Goal: Task Accomplishment & Management: Use online tool/utility

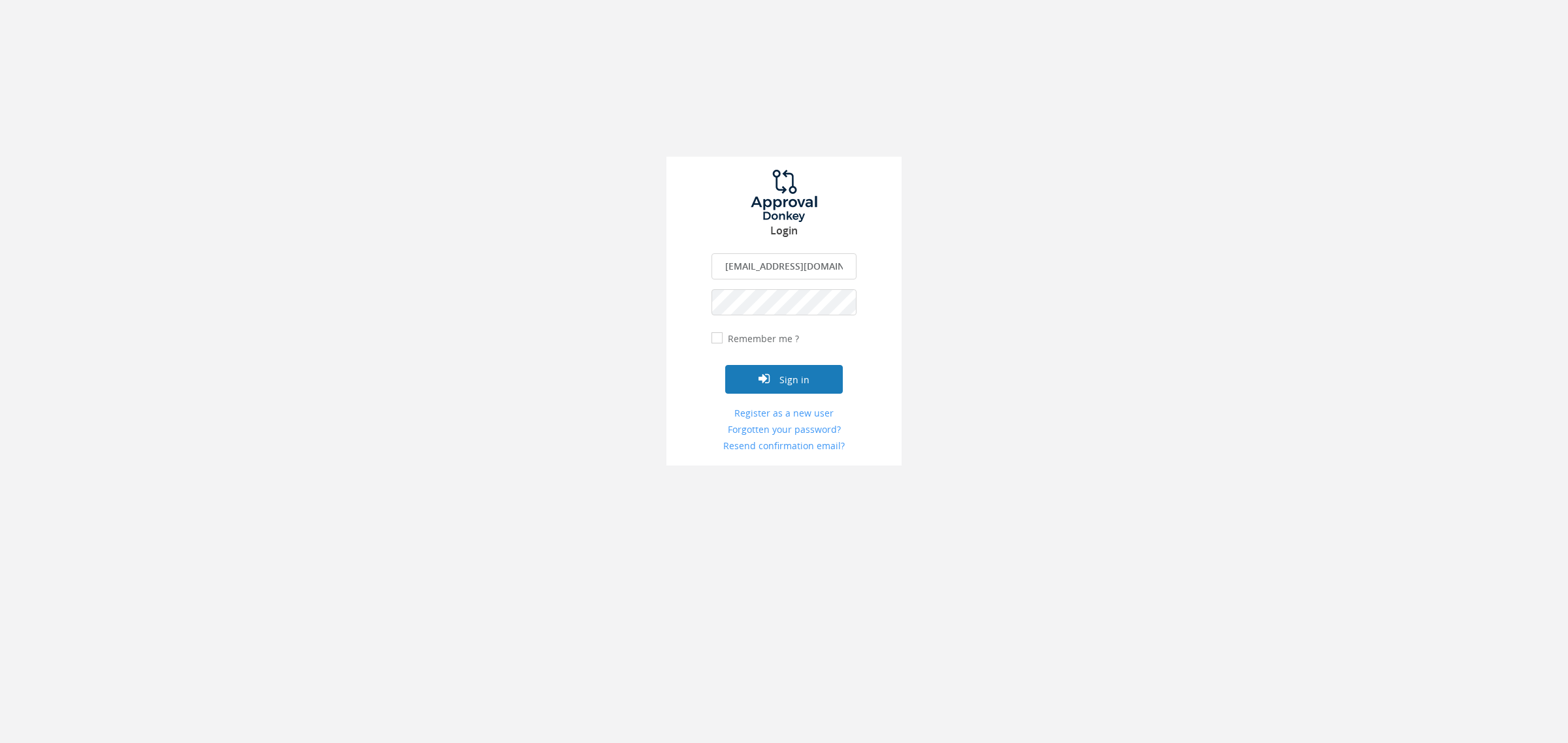
click at [766, 382] on icon "submit" at bounding box center [764, 379] width 11 height 13
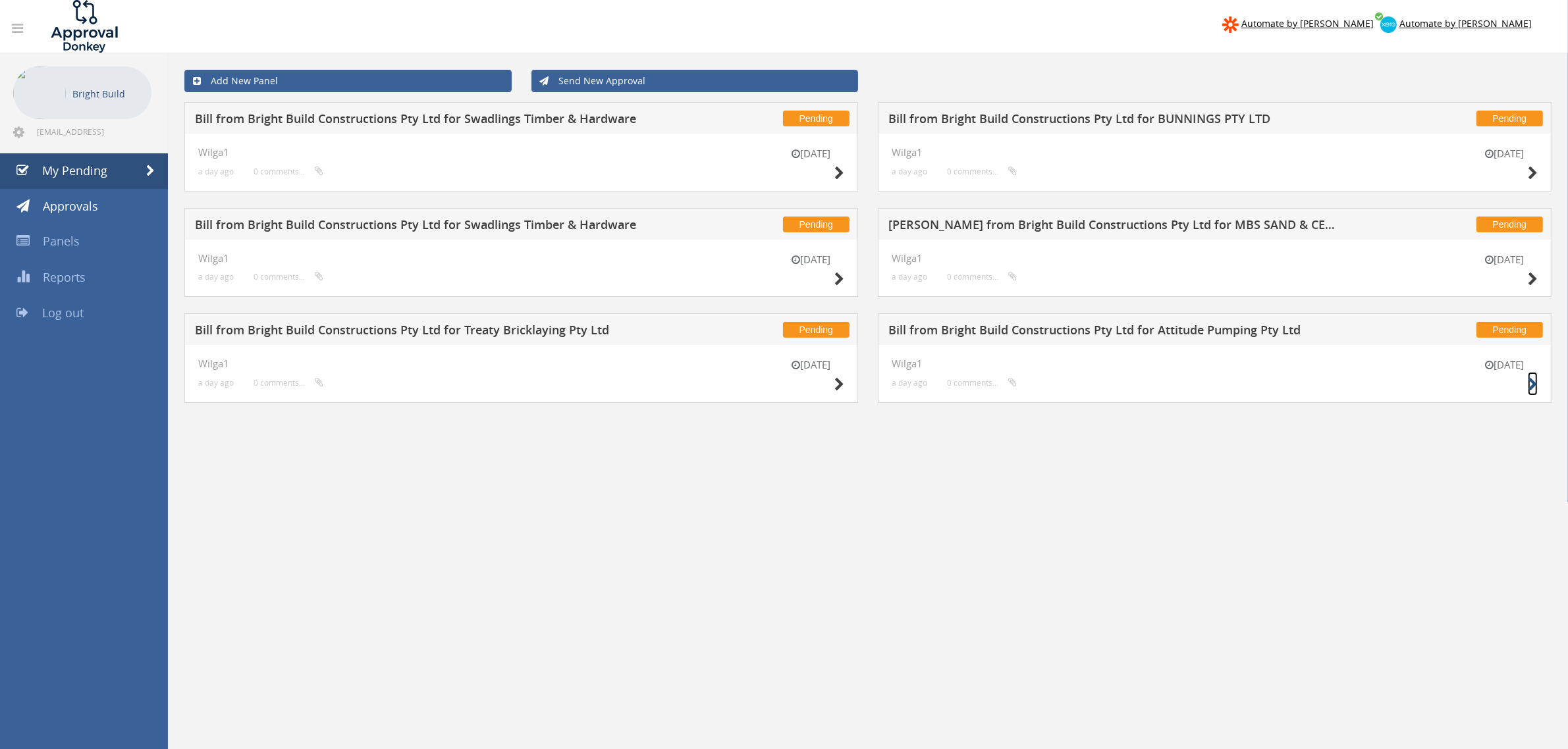
click at [1532, 384] on icon at bounding box center [1532, 385] width 10 height 14
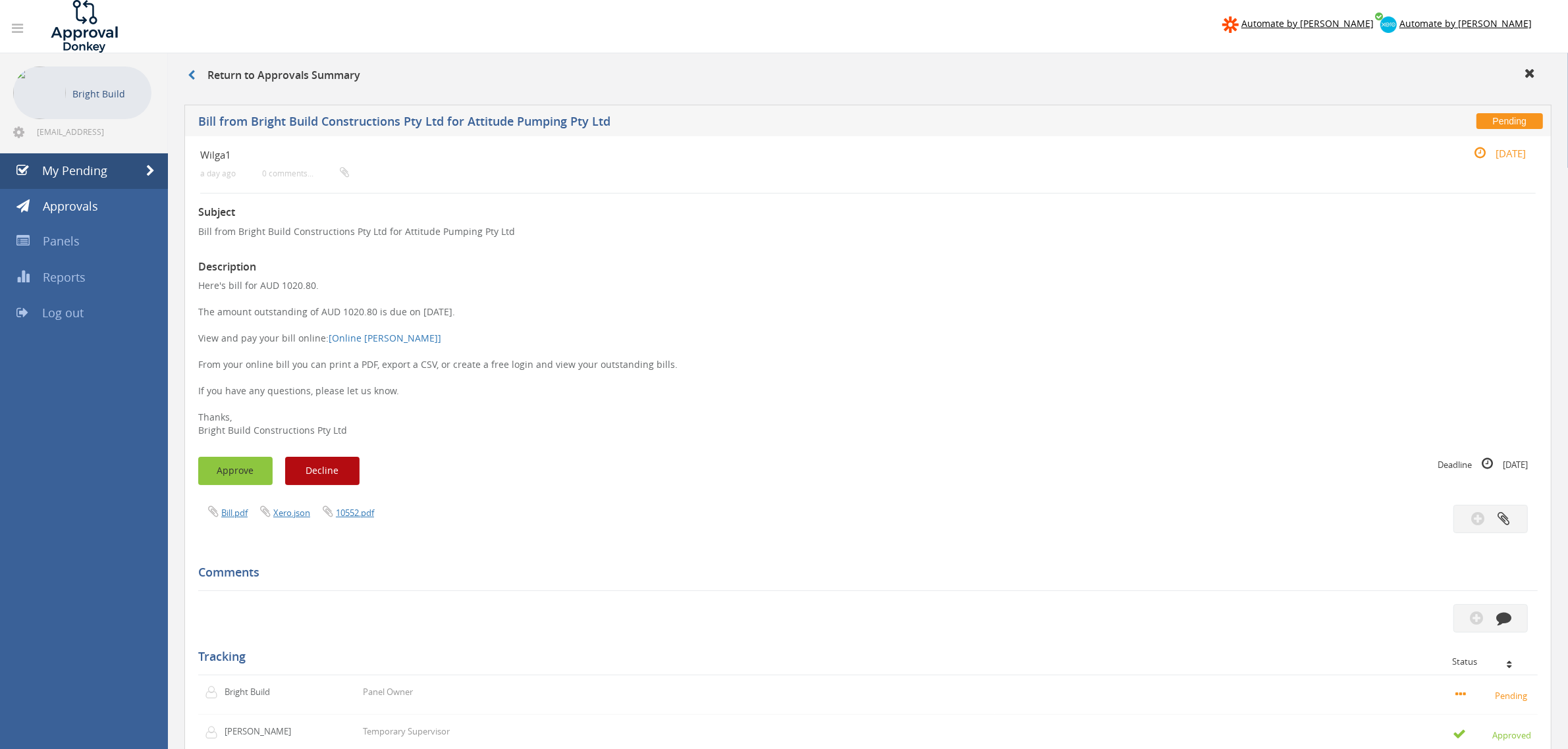
click at [234, 469] on button "Approve" at bounding box center [236, 471] width 75 height 28
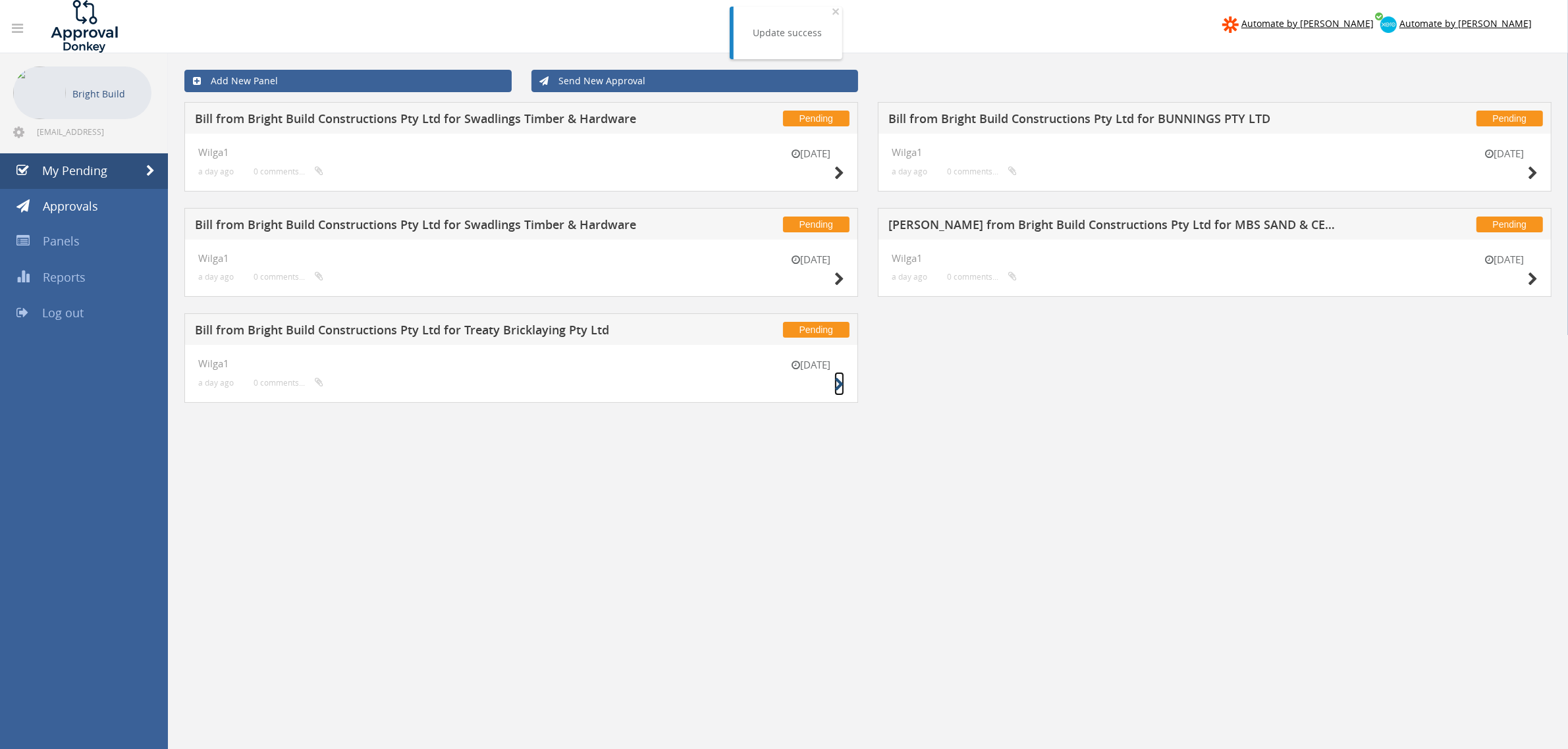
click at [841, 389] on icon at bounding box center [839, 385] width 10 height 14
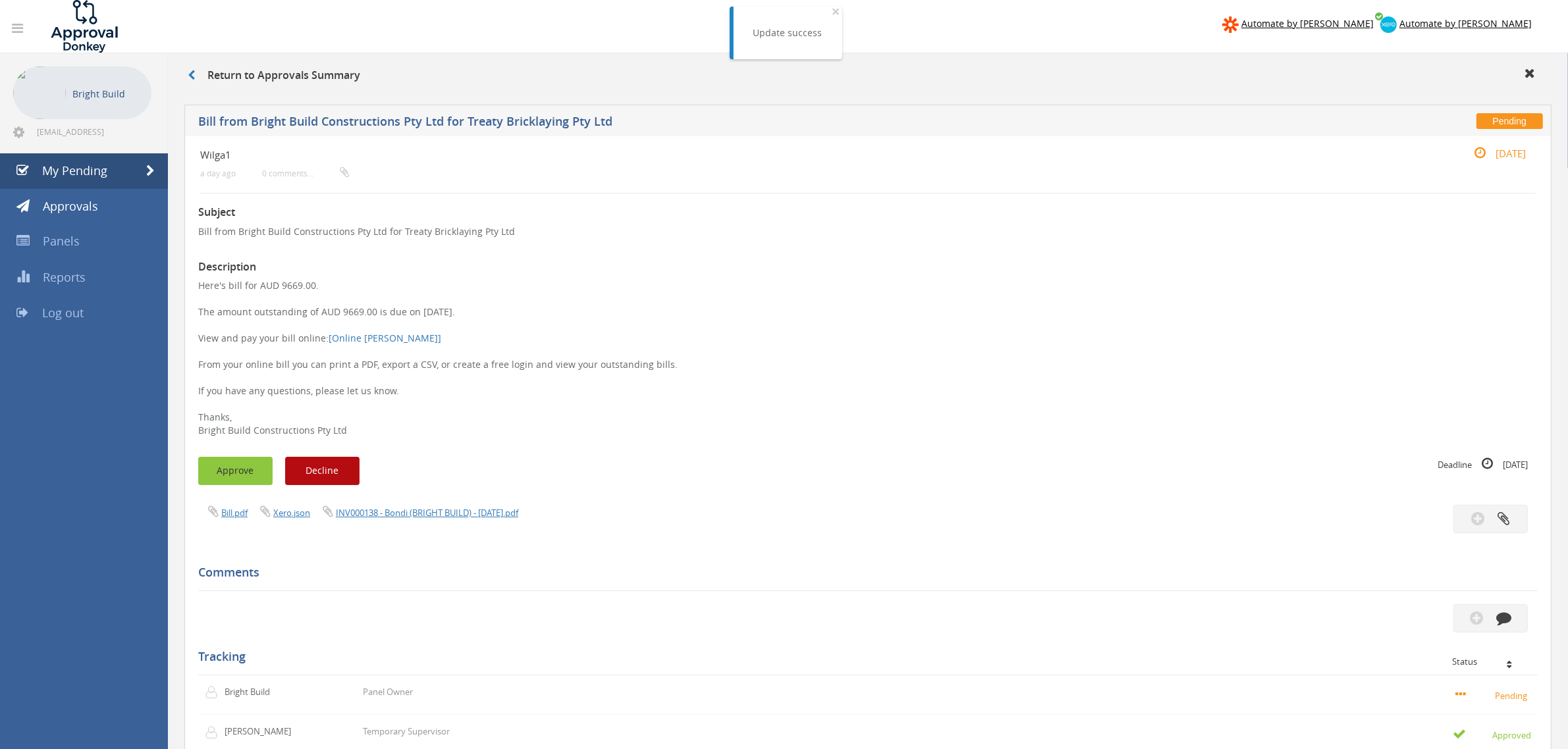
click at [241, 467] on button "Approve" at bounding box center [236, 471] width 75 height 28
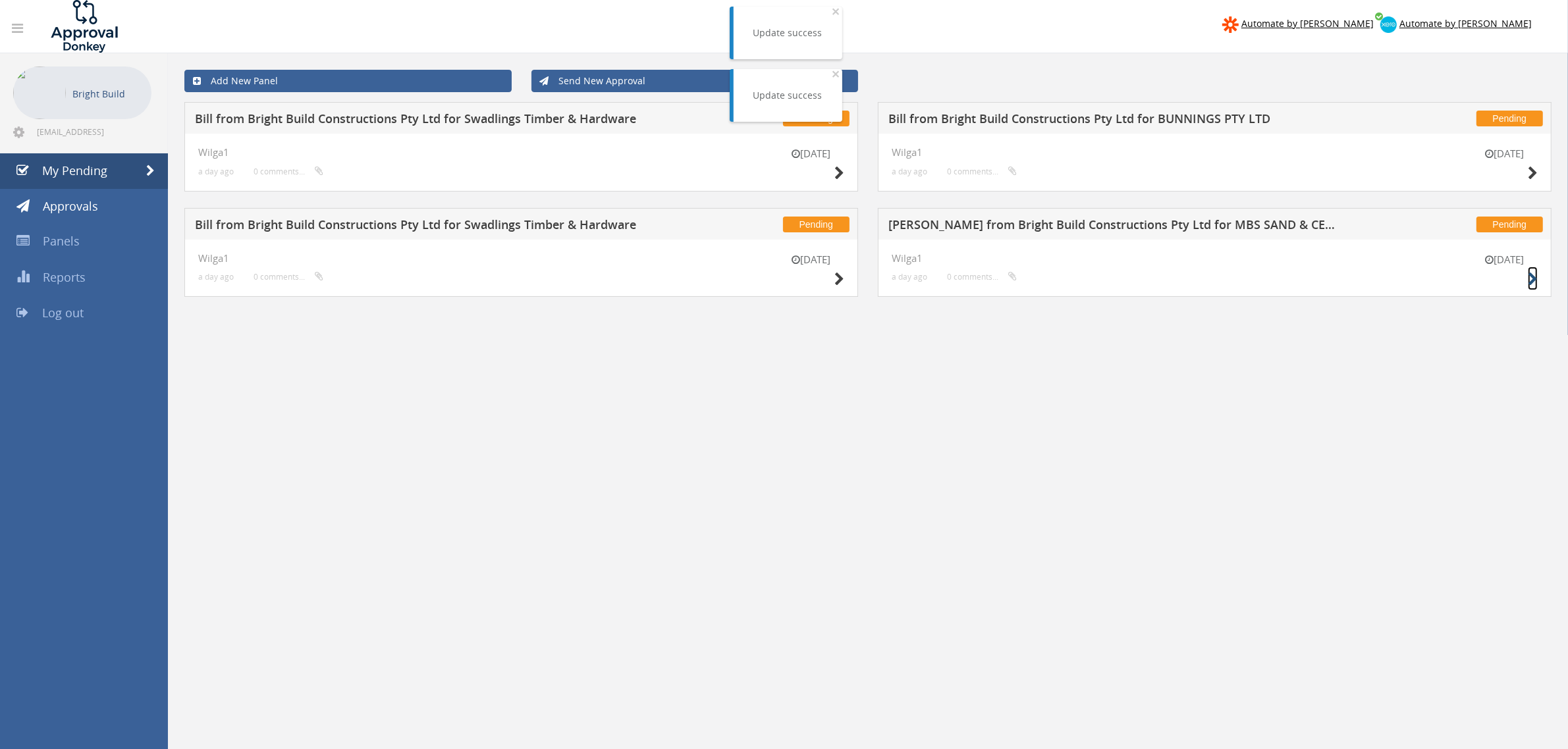
click at [1532, 279] on icon at bounding box center [1532, 279] width 10 height 14
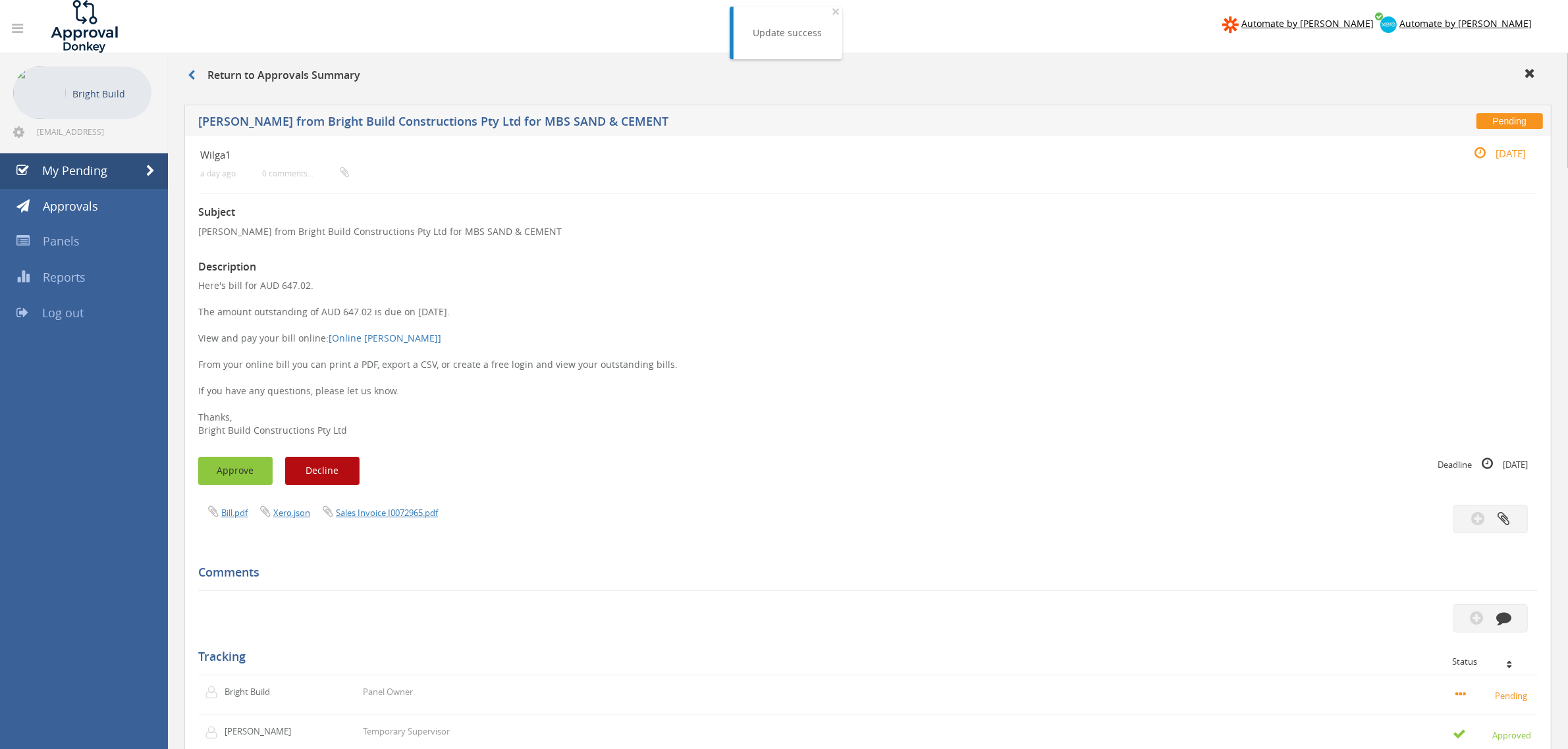
click at [251, 471] on button "Approve" at bounding box center [236, 471] width 75 height 28
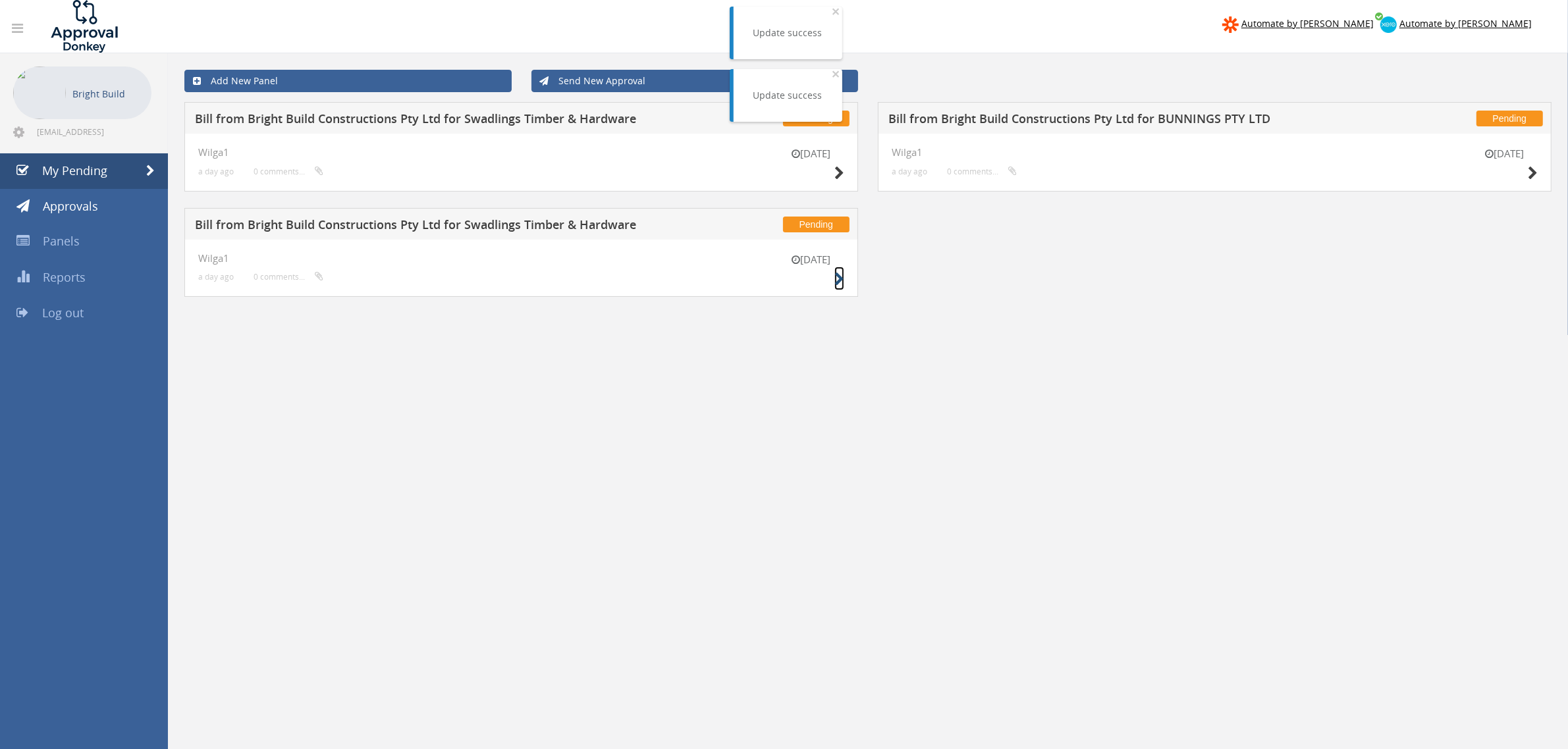
click at [844, 280] on icon at bounding box center [839, 279] width 10 height 14
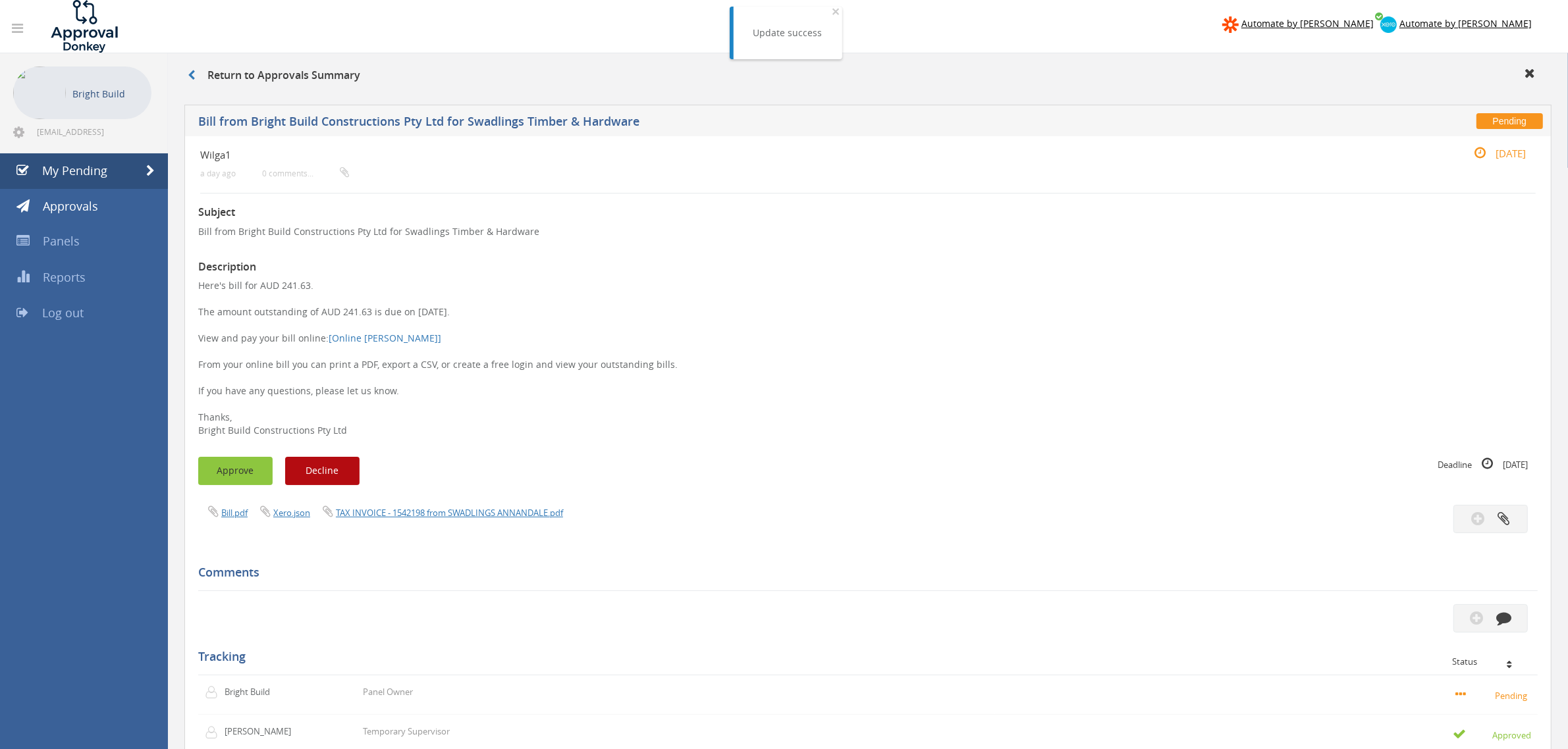
click at [225, 462] on button "Approve" at bounding box center [236, 471] width 75 height 28
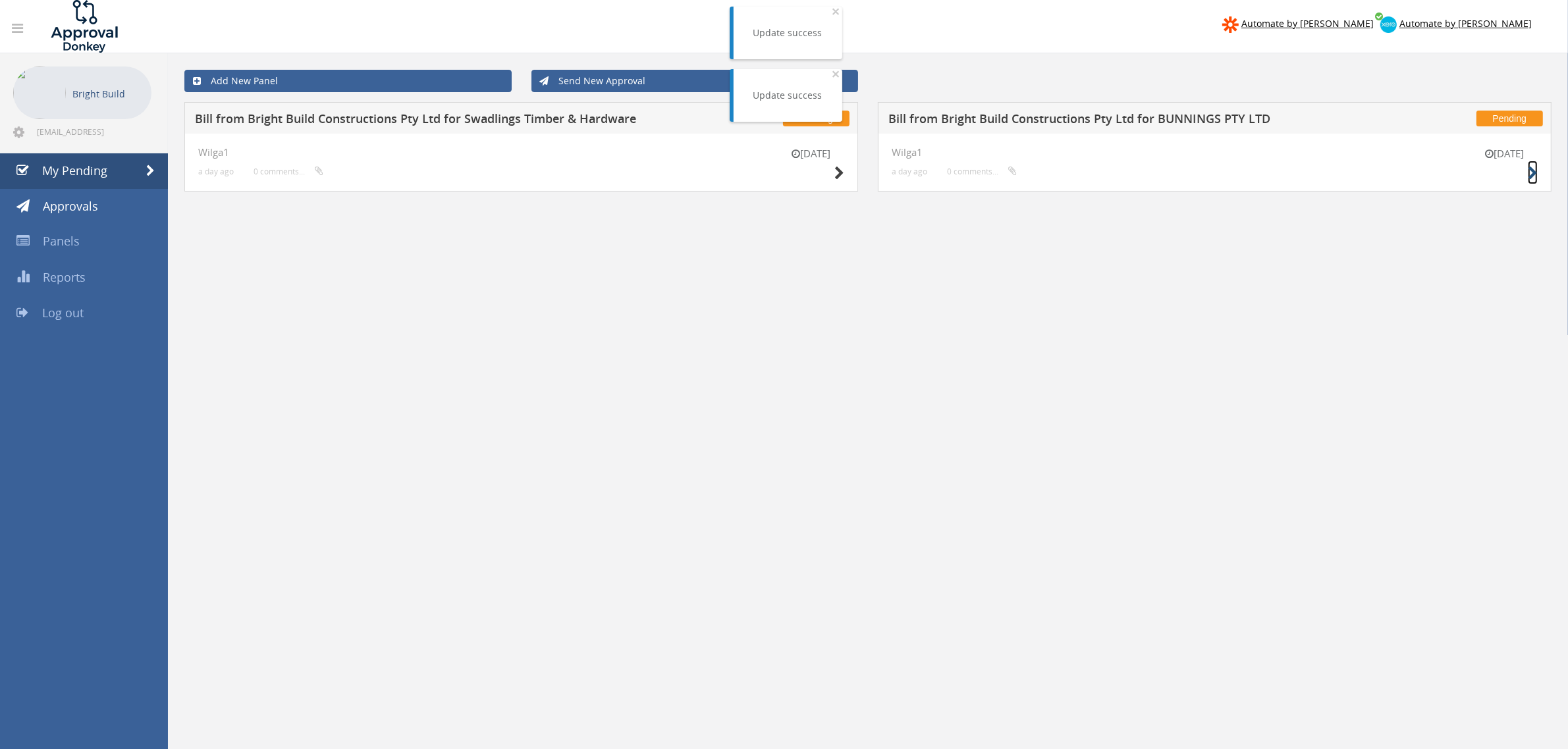
click at [1532, 174] on icon at bounding box center [1532, 173] width 10 height 14
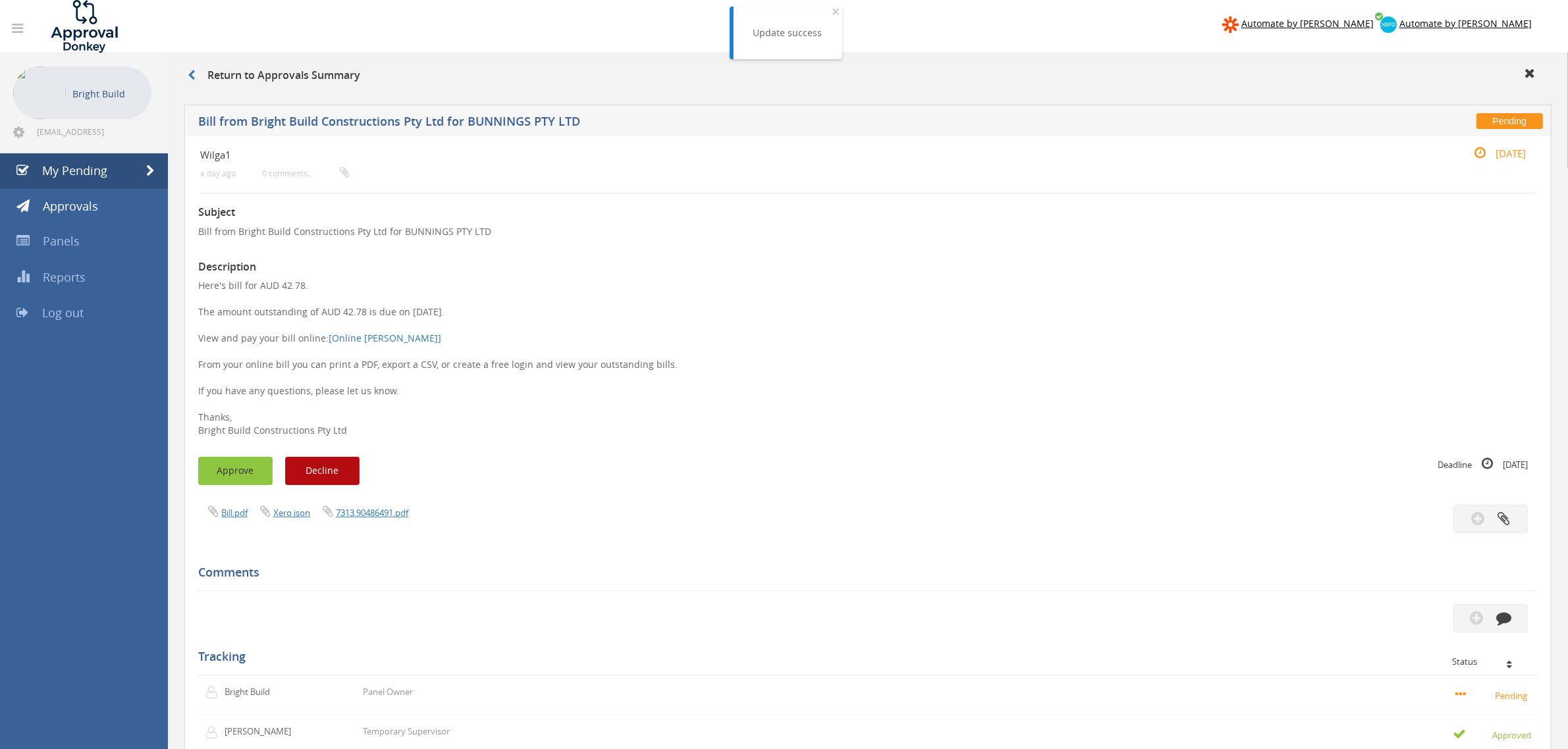
click at [246, 466] on button "Approve" at bounding box center [236, 471] width 75 height 28
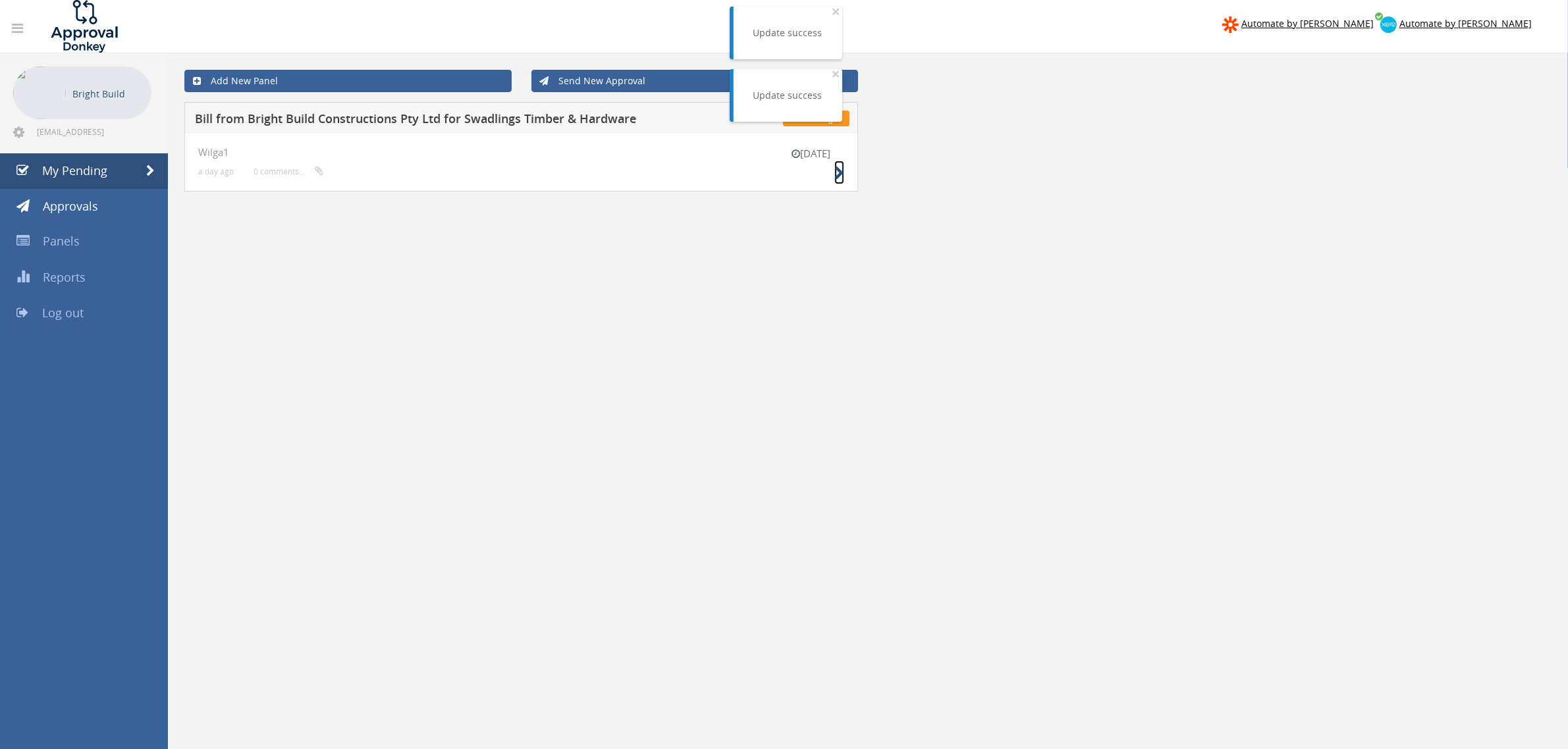
click at [837, 175] on icon at bounding box center [839, 173] width 10 height 14
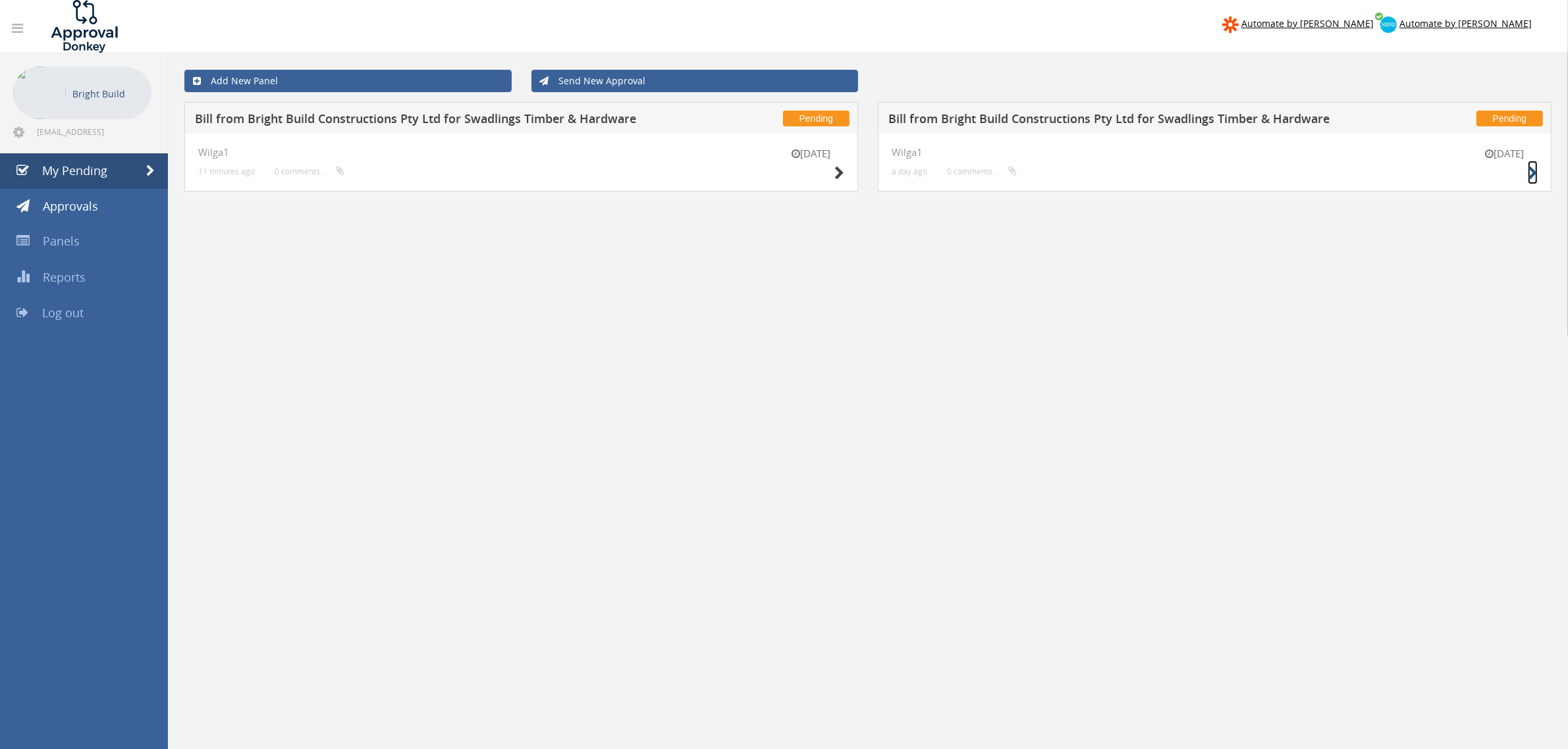
click at [1536, 173] on icon at bounding box center [1532, 173] width 10 height 14
click at [836, 175] on icon at bounding box center [839, 173] width 10 height 14
